Goal: Information Seeking & Learning: Understand process/instructions

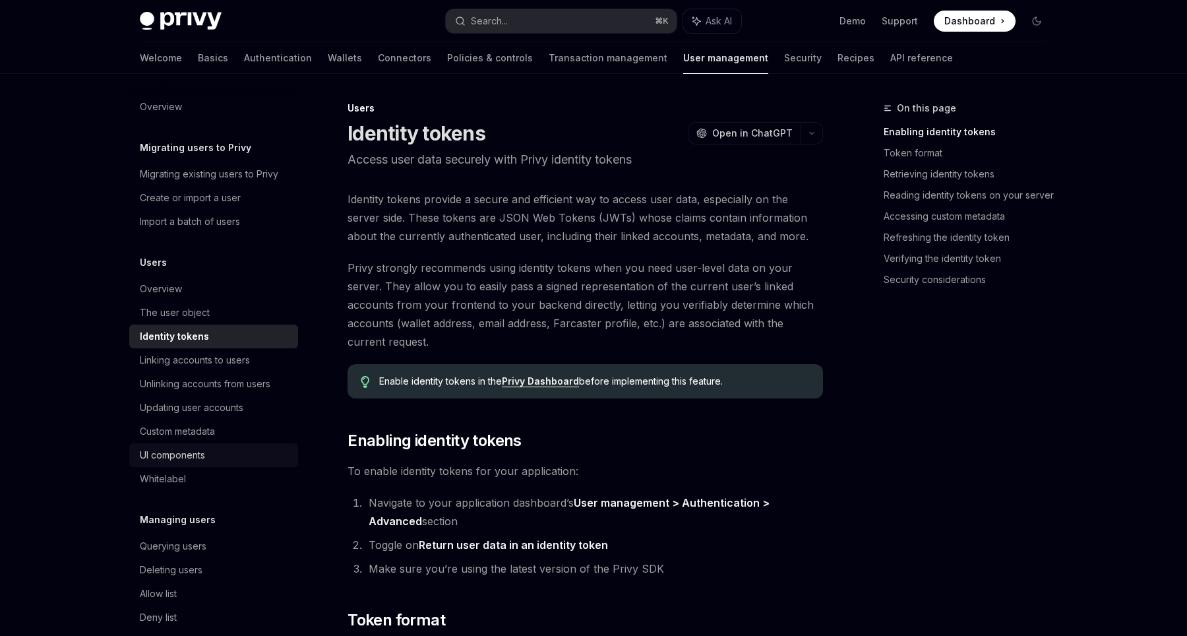
scroll to position [111, 0]
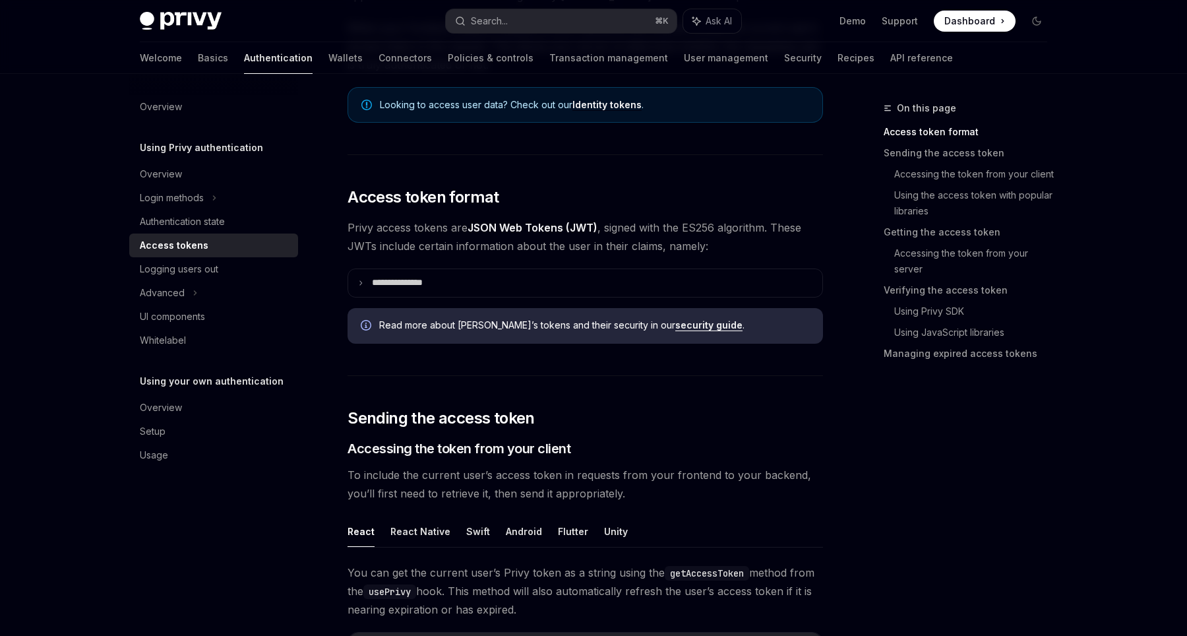
scroll to position [200, 0]
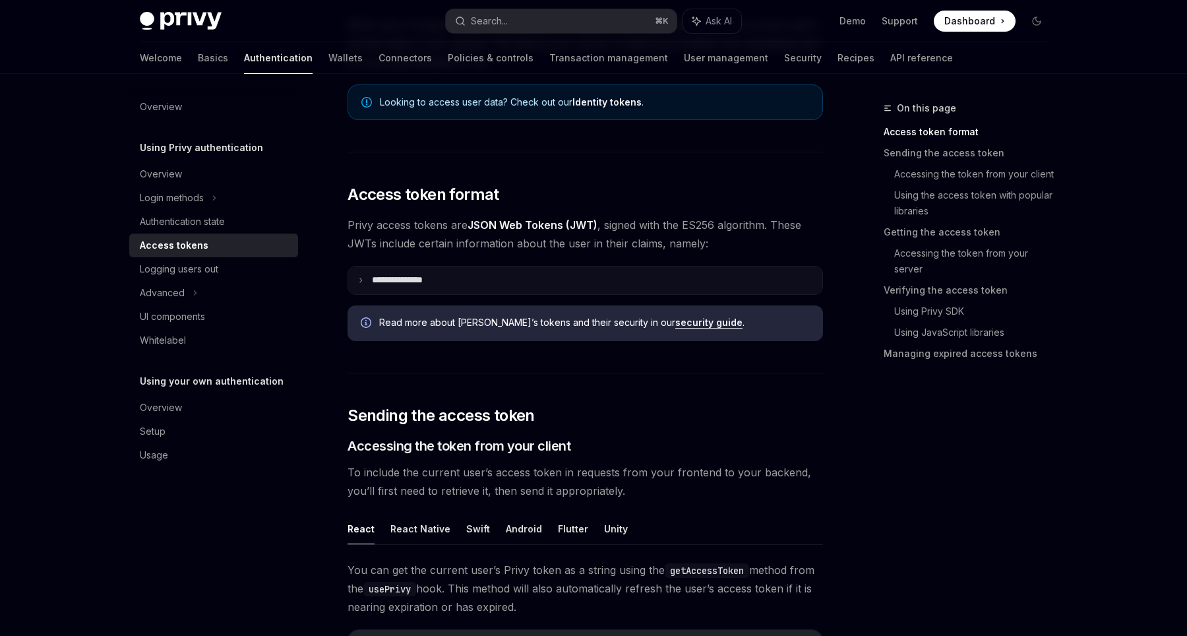
click at [386, 282] on p "**********" at bounding box center [408, 280] width 72 height 12
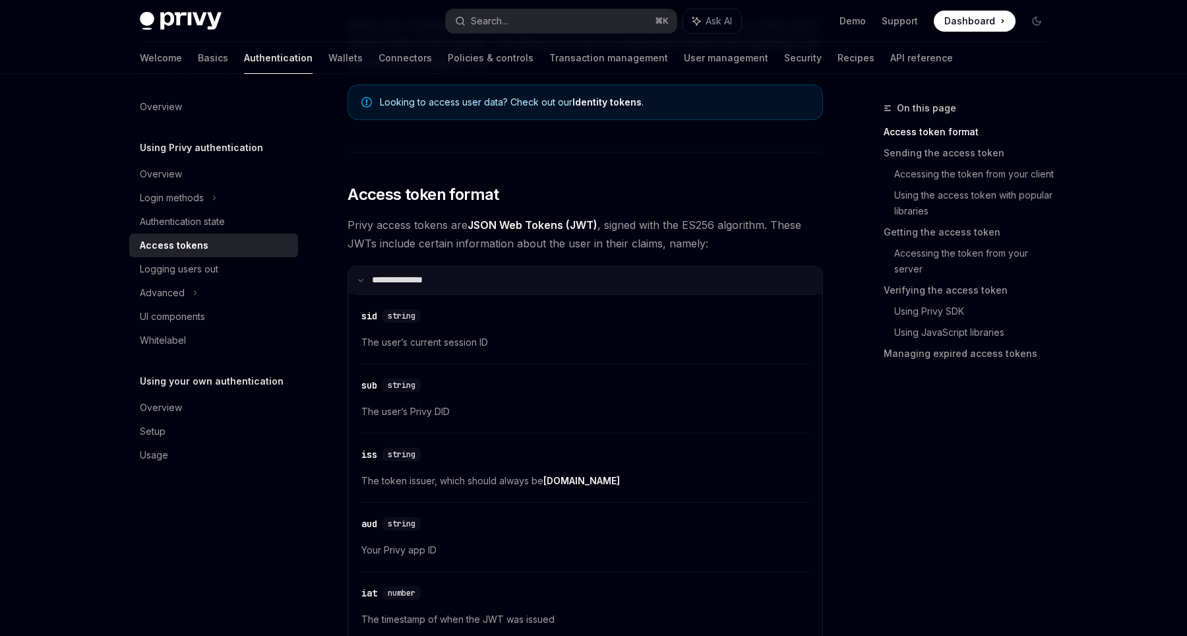
click at [408, 280] on p "**********" at bounding box center [405, 280] width 67 height 12
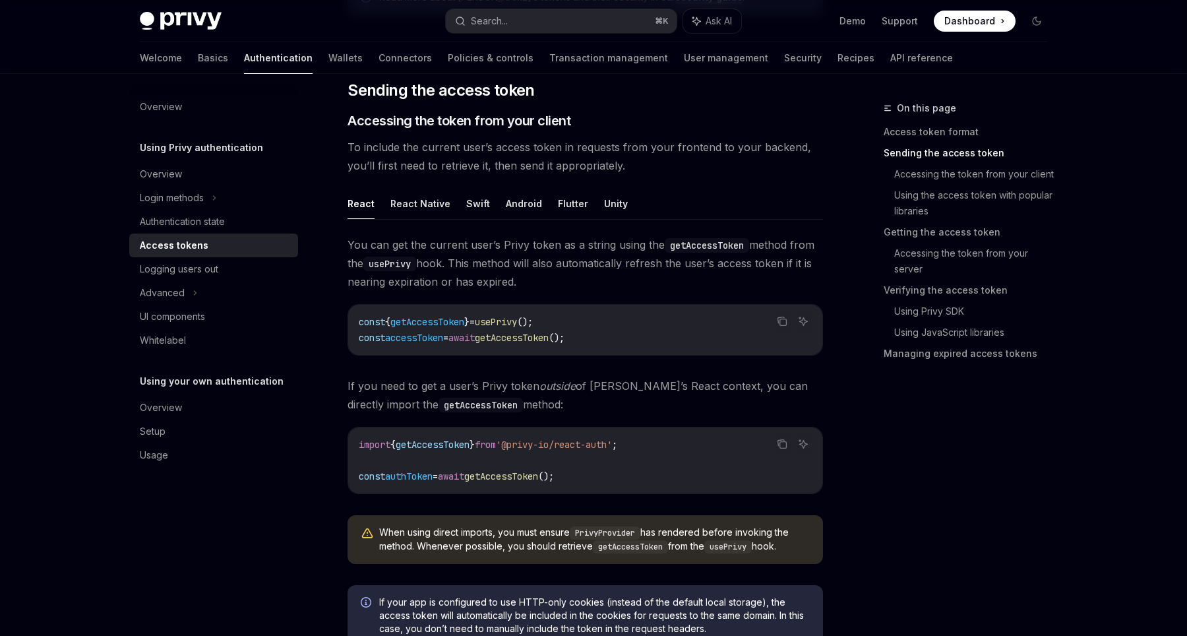
scroll to position [533, 0]
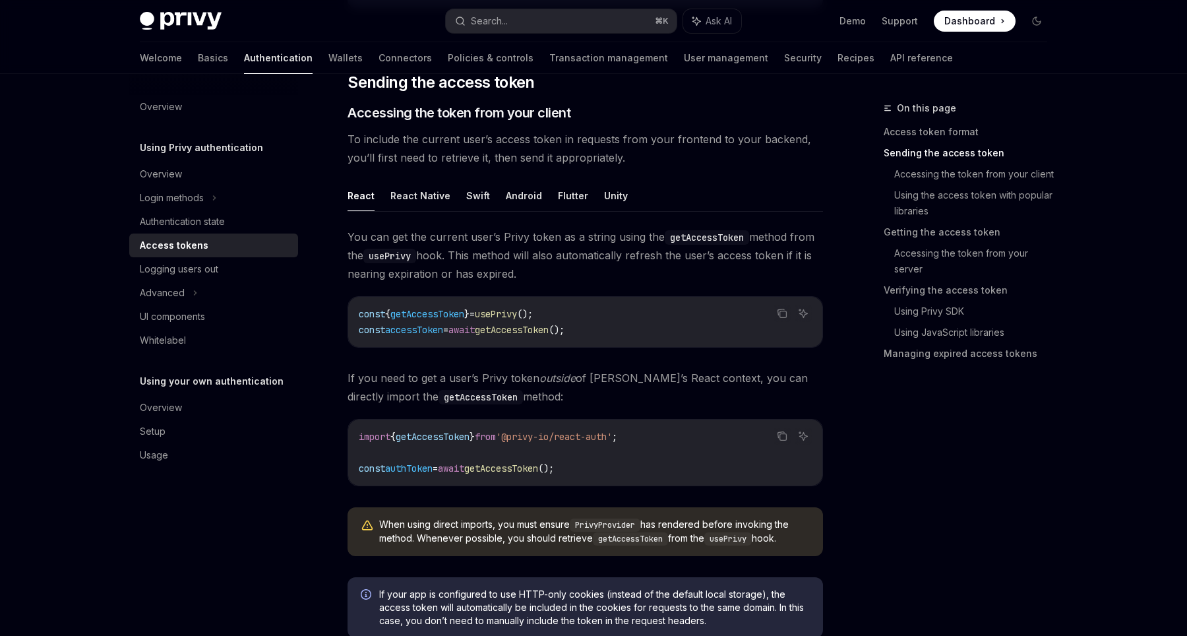
click at [463, 311] on span "getAccessToken" at bounding box center [427, 314] width 74 height 12
copy code "const { getAccessToken } = usePrivy ();"
click at [429, 333] on span "accessToken" at bounding box center [414, 330] width 58 height 12
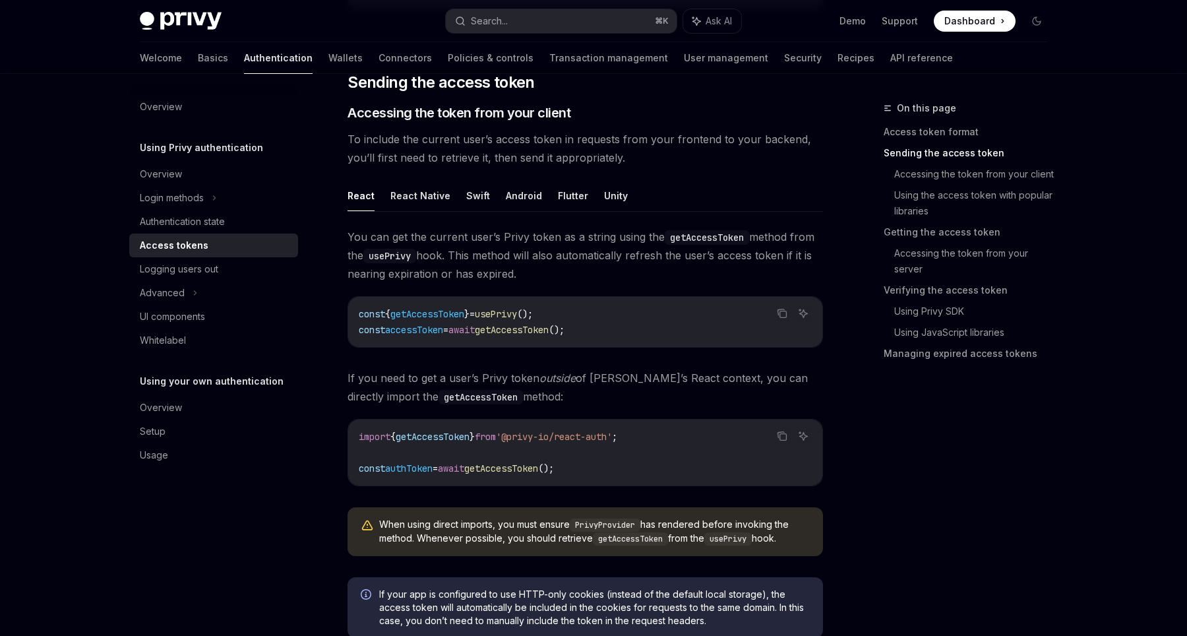
click at [429, 333] on span "accessToken" at bounding box center [414, 330] width 58 height 12
copy code "const accessToken = await getAccessToken ();"
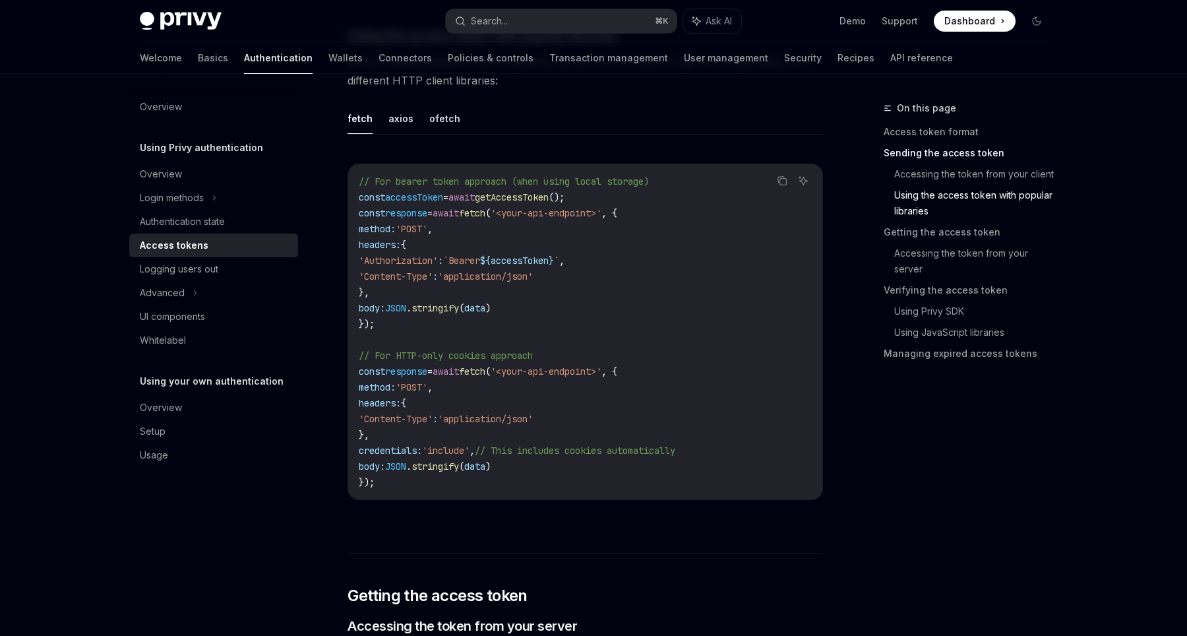
scroll to position [1178, 0]
click at [429, 259] on span "'Authorization'" at bounding box center [398, 259] width 79 height 12
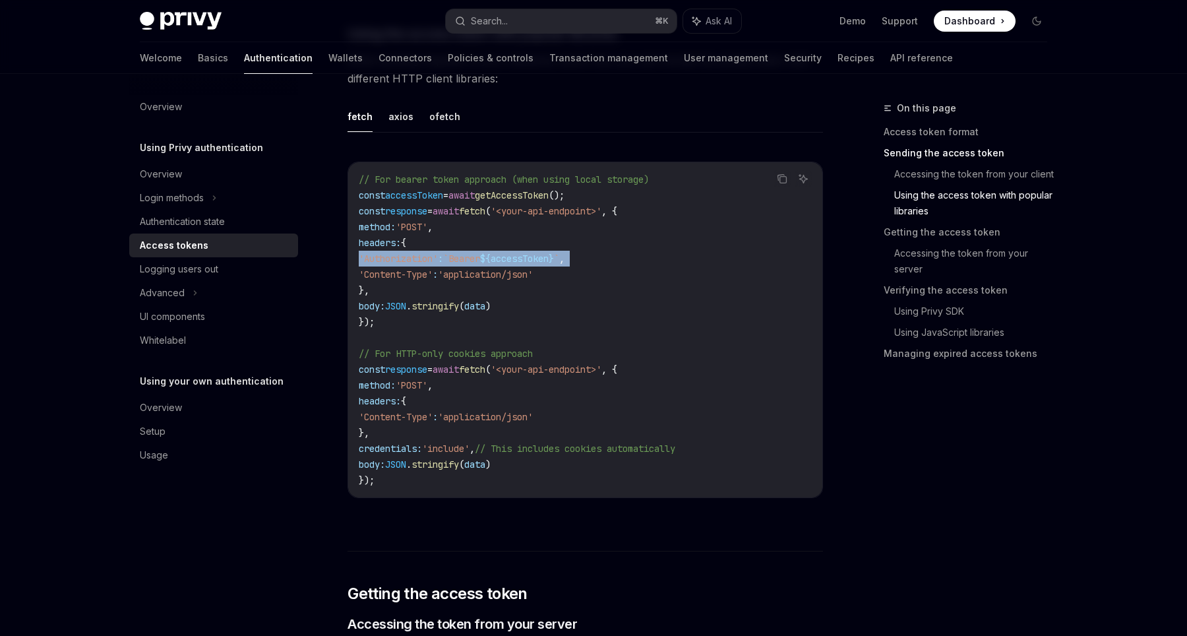
click at [429, 259] on span "'Authorization'" at bounding box center [398, 259] width 79 height 12
copy code "'Authorization' : `Bearer ${ accessToken } ` ,"
